Goal: Check status

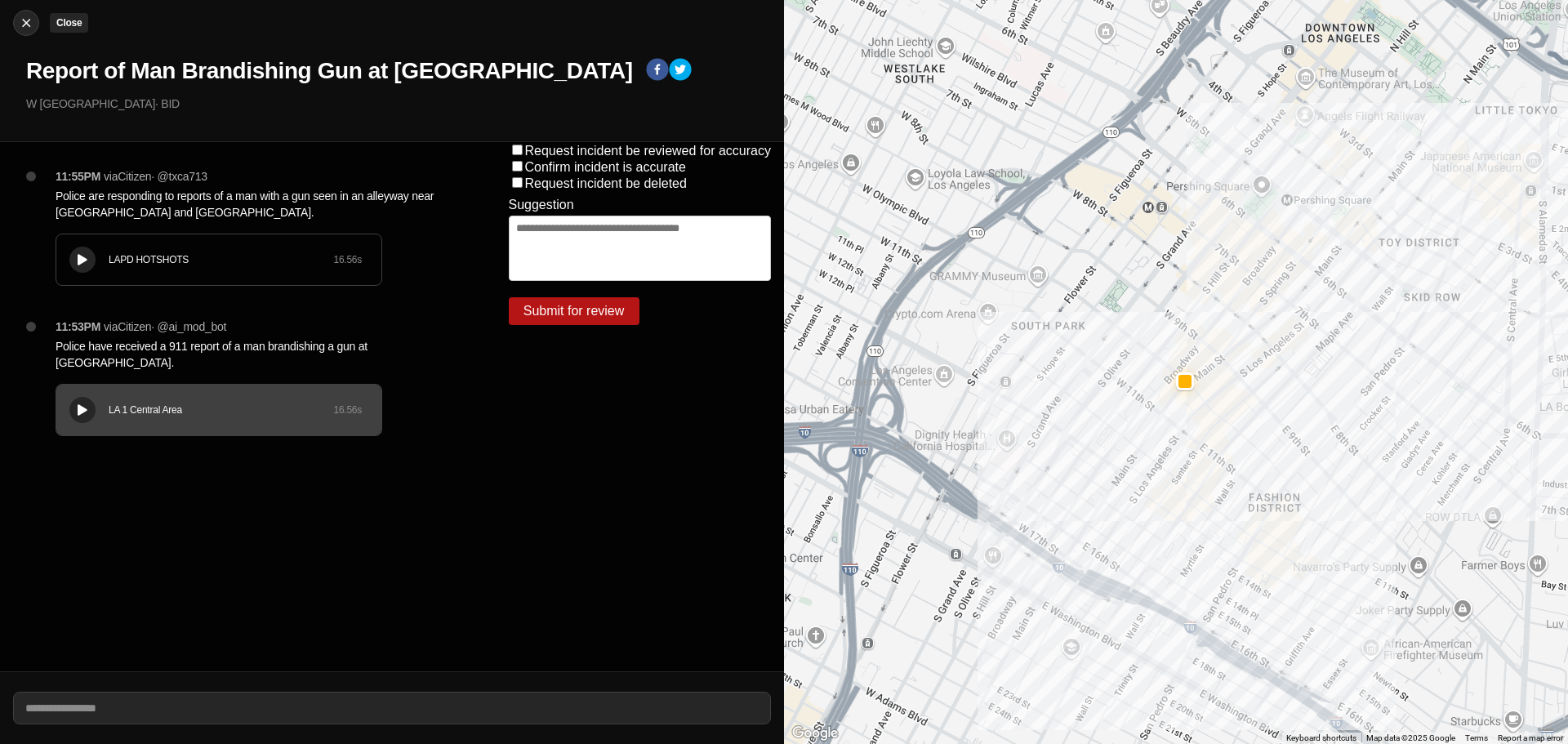
click at [31, 29] on img at bounding box center [26, 22] width 16 height 16
select select "*"
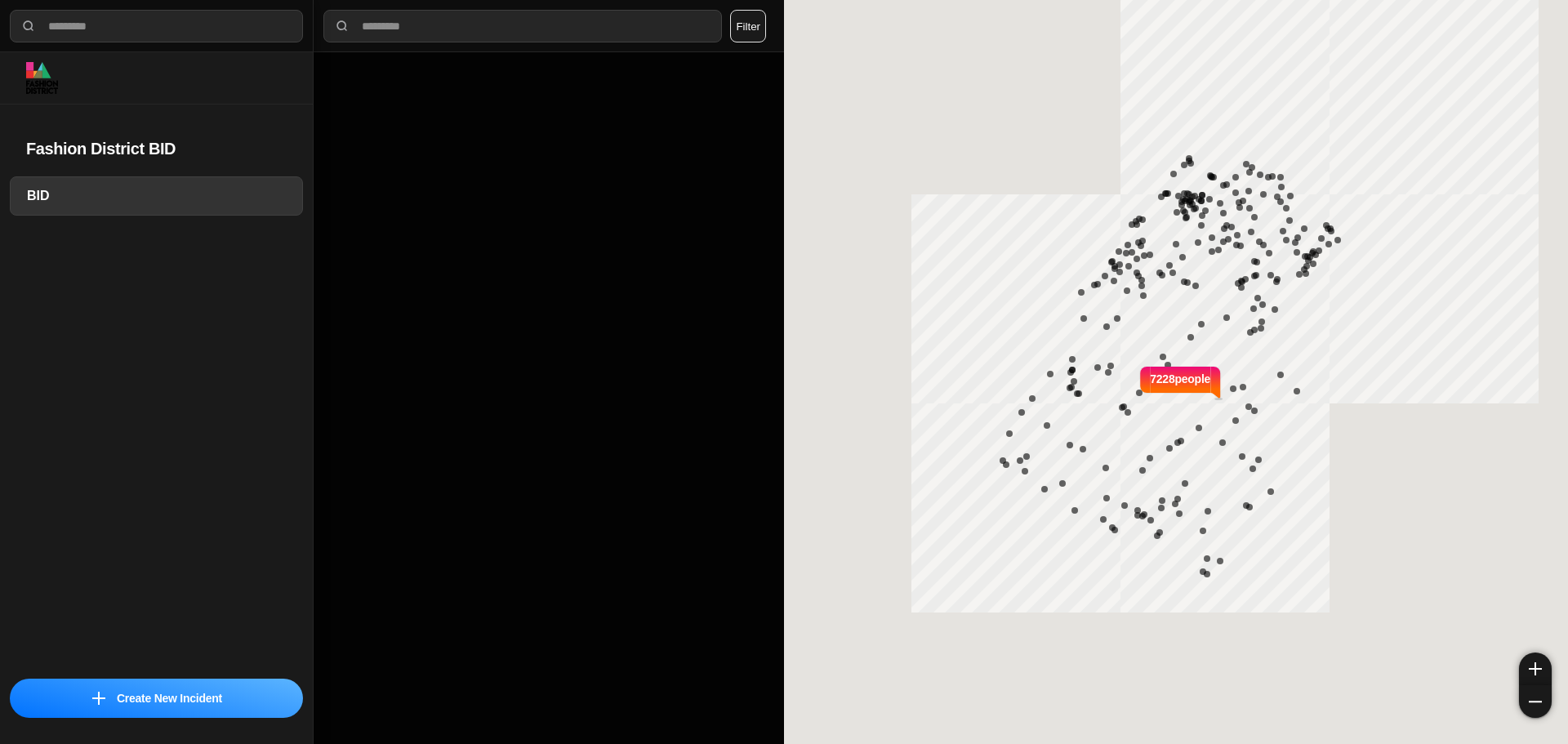
select select "*"
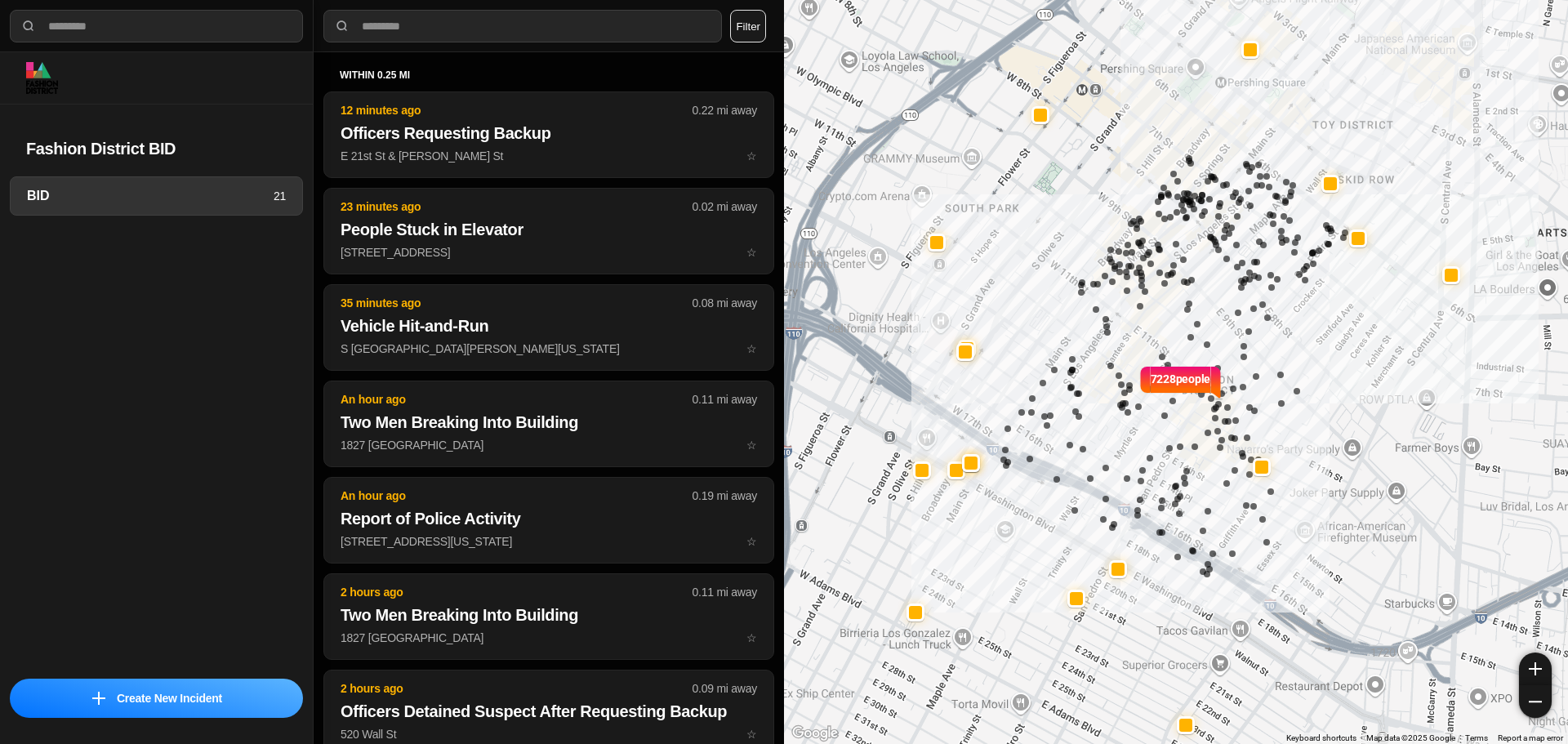
select select "*"
